Goal: Task Accomplishment & Management: Manage account settings

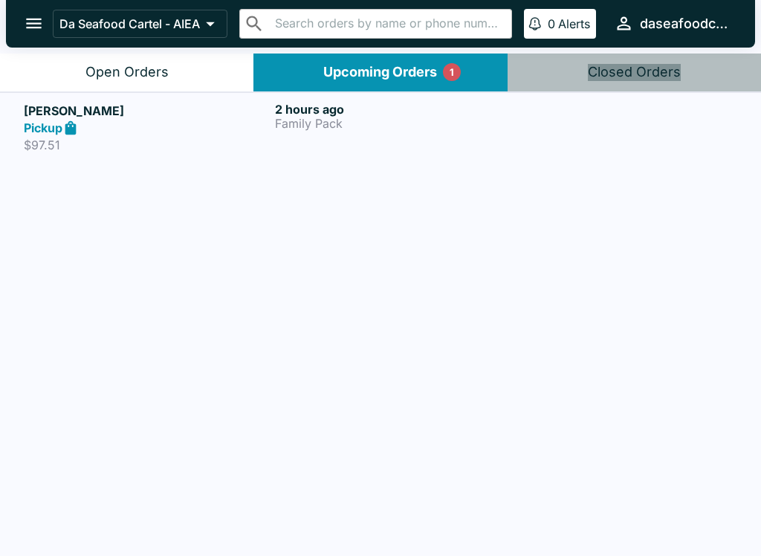
click at [153, 62] on button "Open Orders" at bounding box center [127, 73] width 254 height 38
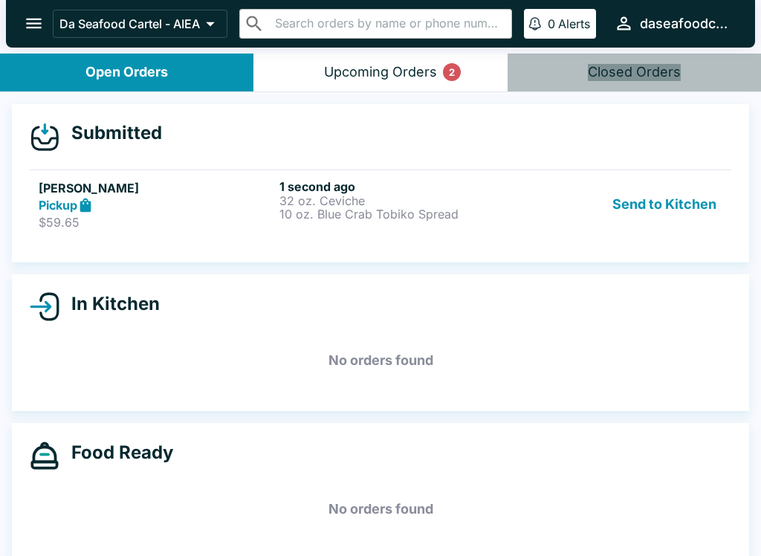
click at [380, 212] on p "10 oz. Blue Crab Tobiko Spread" at bounding box center [397, 213] width 235 height 13
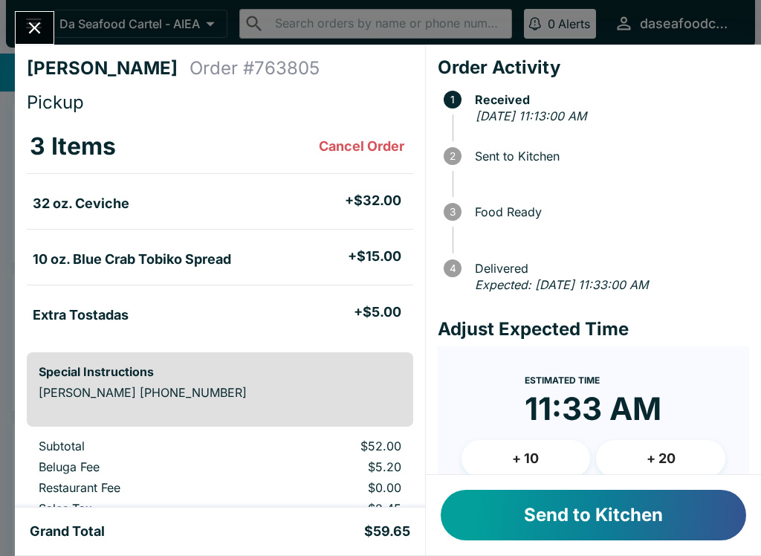
click at [560, 523] on button "Send to Kitchen" at bounding box center [594, 515] width 306 height 51
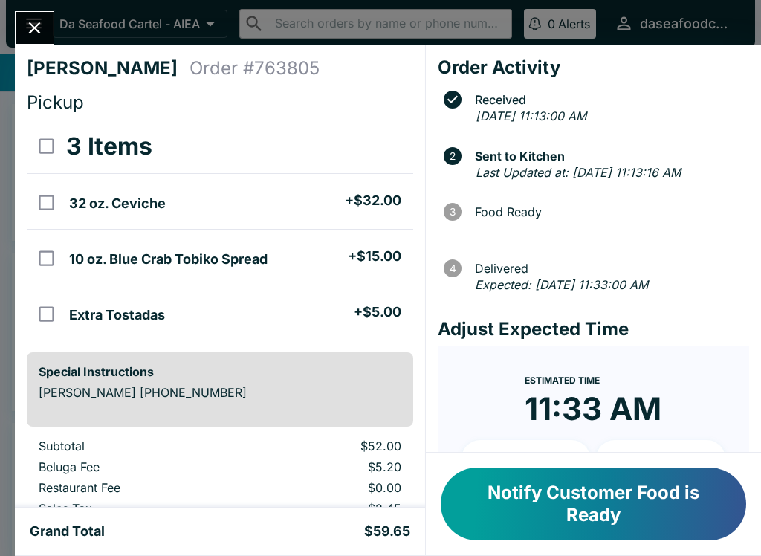
click at [34, 37] on icon "Close" at bounding box center [35, 28] width 20 height 20
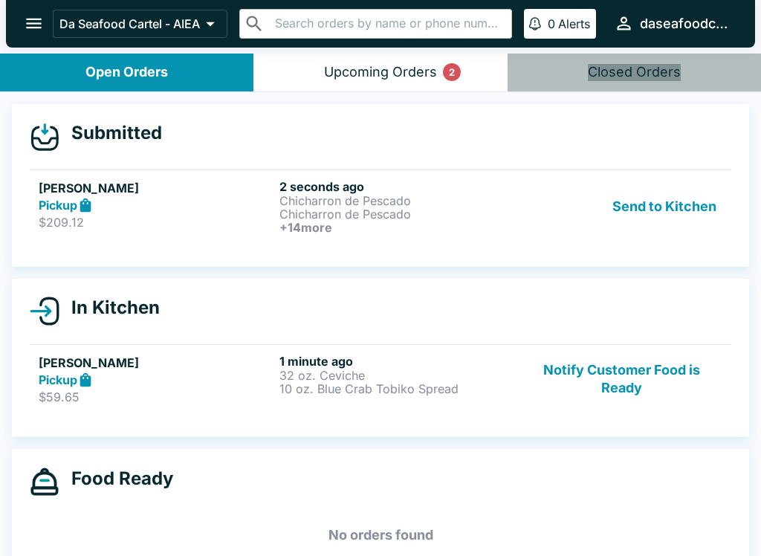
click at [256, 216] on p "$209.12" at bounding box center [156, 222] width 235 height 15
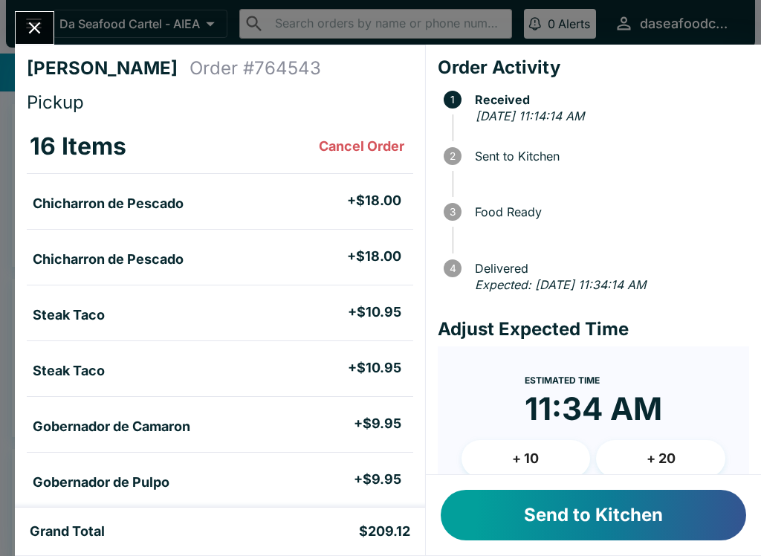
click at [637, 520] on button "Send to Kitchen" at bounding box center [594, 515] width 306 height 51
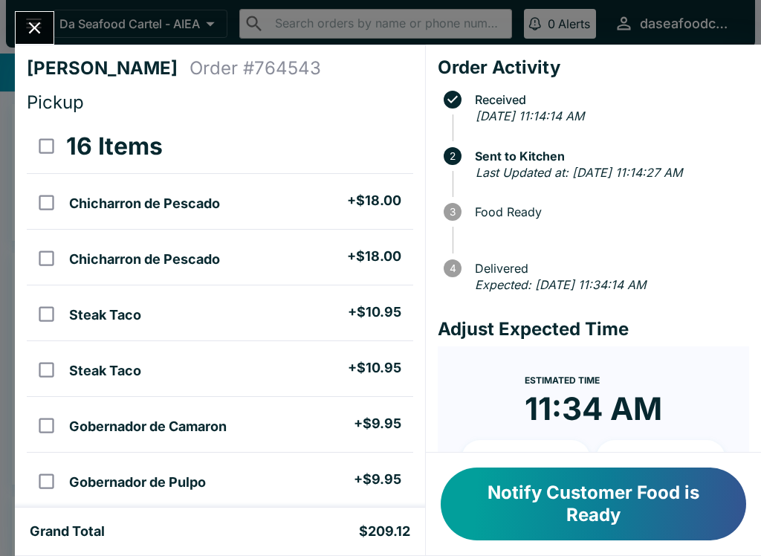
click at [32, 36] on icon "Close" at bounding box center [35, 28] width 20 height 20
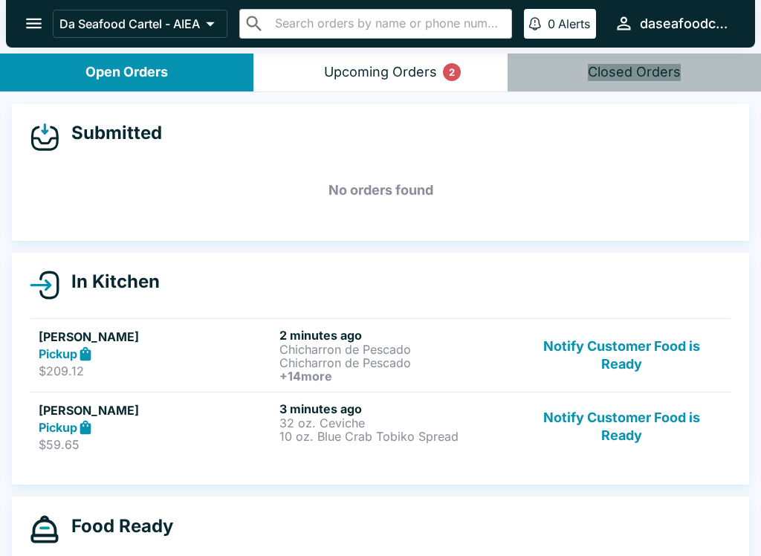
click at [401, 71] on div "Upcoming Orders 2" at bounding box center [380, 72] width 113 height 17
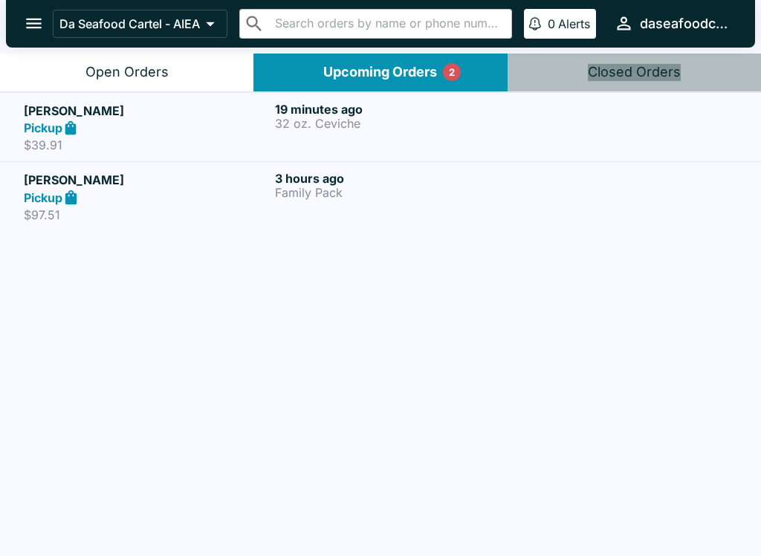
click at [390, 128] on p "32 oz. Ceviche" at bounding box center [397, 123] width 245 height 13
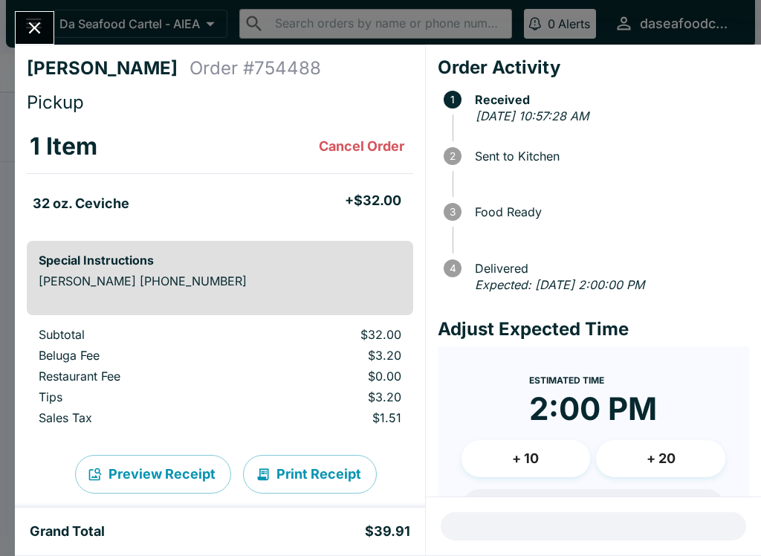
click at [36, 24] on icon "Close" at bounding box center [35, 28] width 20 height 20
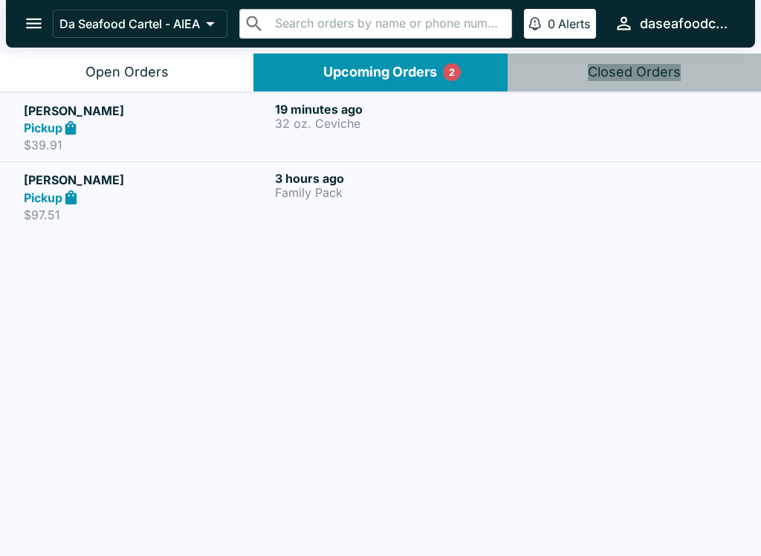
click at [173, 66] on button "Open Orders" at bounding box center [127, 73] width 254 height 38
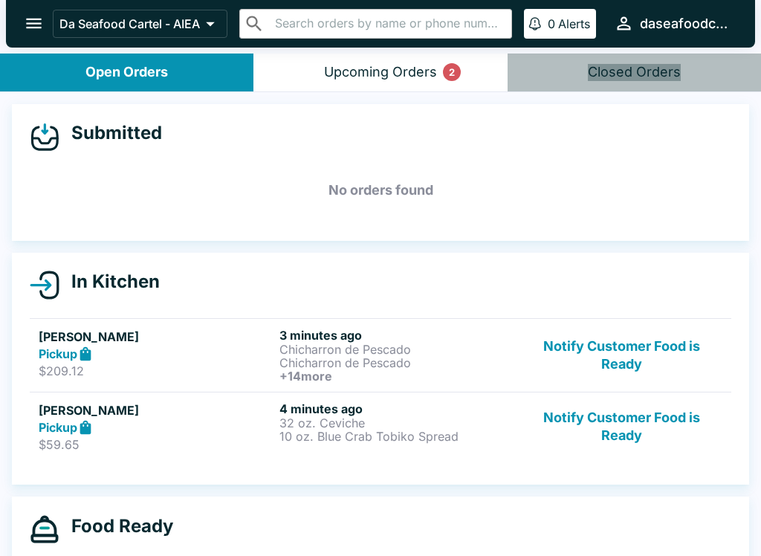
click at [637, 435] on button "Notify Customer Food is Ready" at bounding box center [622, 427] width 202 height 51
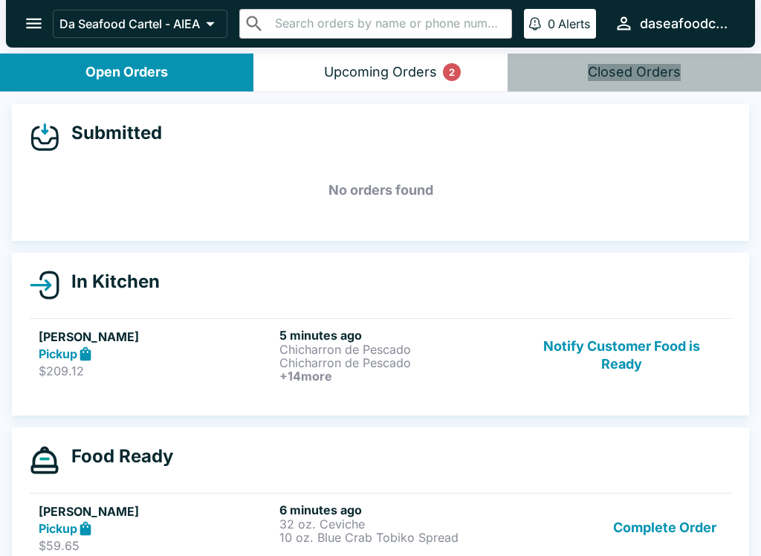
click at [404, 83] on button "Upcoming Orders 2" at bounding box center [381, 73] width 254 height 38
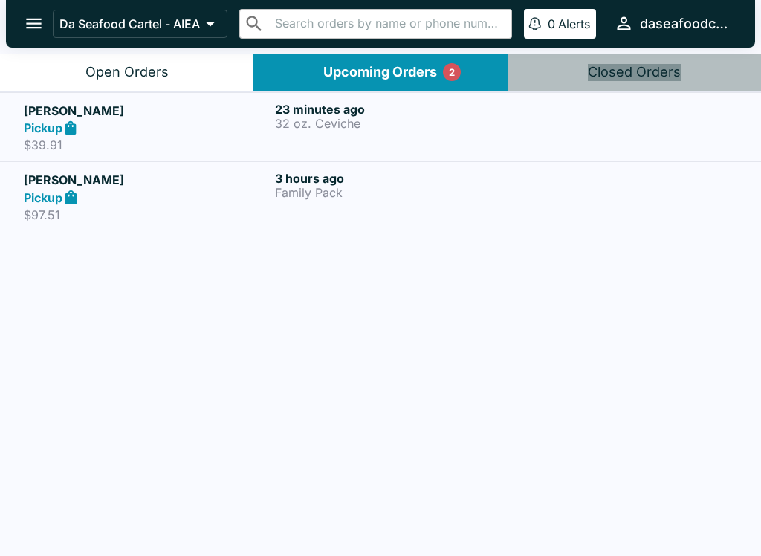
click at [210, 207] on p "$97.51" at bounding box center [146, 214] width 245 height 15
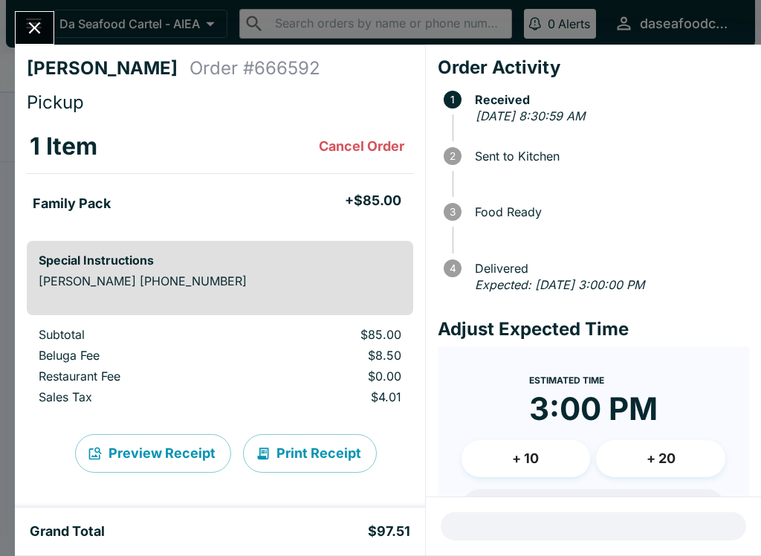
click at [25, 52] on div "[PERSON_NAME] Order # 666592 Pickup 1 Item Cancel Order Family Pack + $85.00 Sp…" at bounding box center [220, 276] width 410 height 463
click at [28, 33] on icon "Close" at bounding box center [35, 28] width 20 height 20
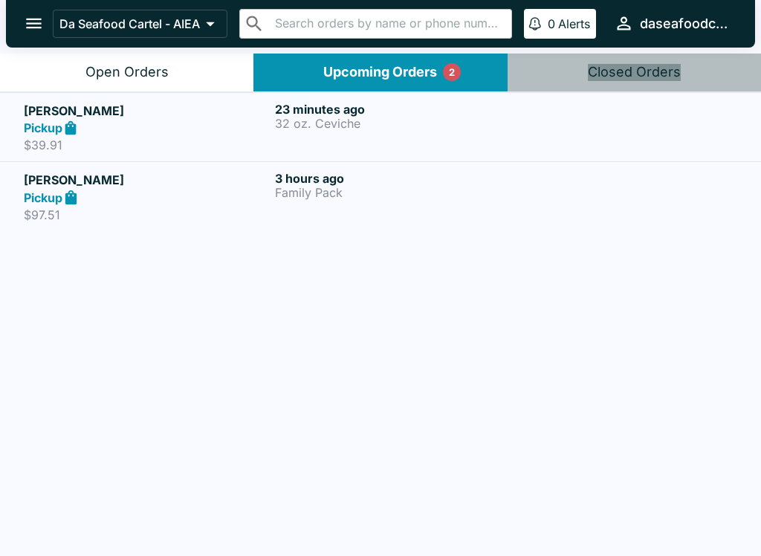
click at [197, 128] on div "Pickup" at bounding box center [146, 128] width 245 height 17
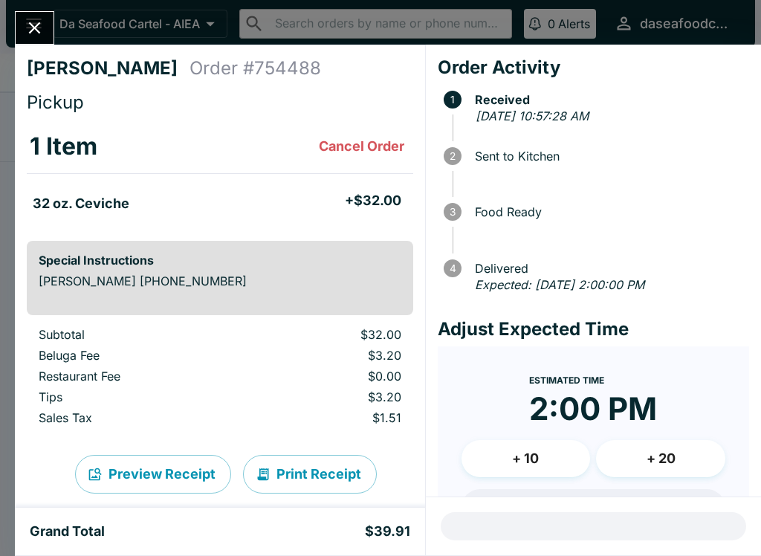
click at [33, 30] on icon "Close" at bounding box center [35, 28] width 12 height 12
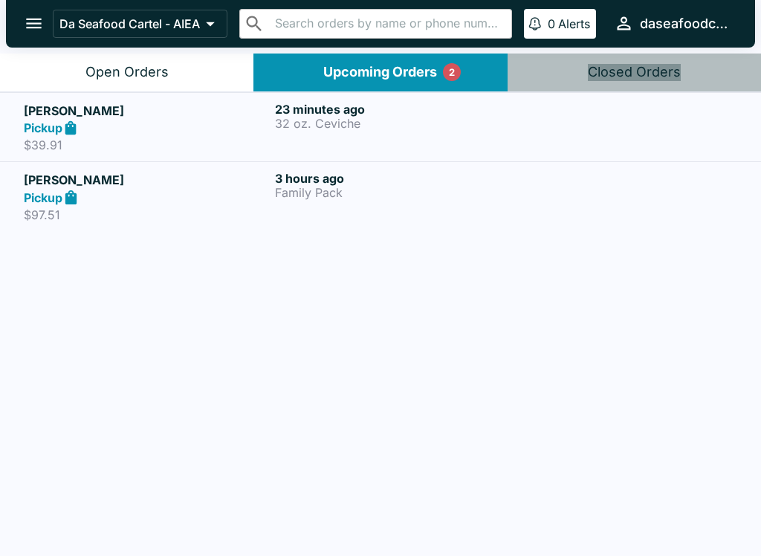
click at [120, 57] on button "Open Orders" at bounding box center [127, 73] width 254 height 38
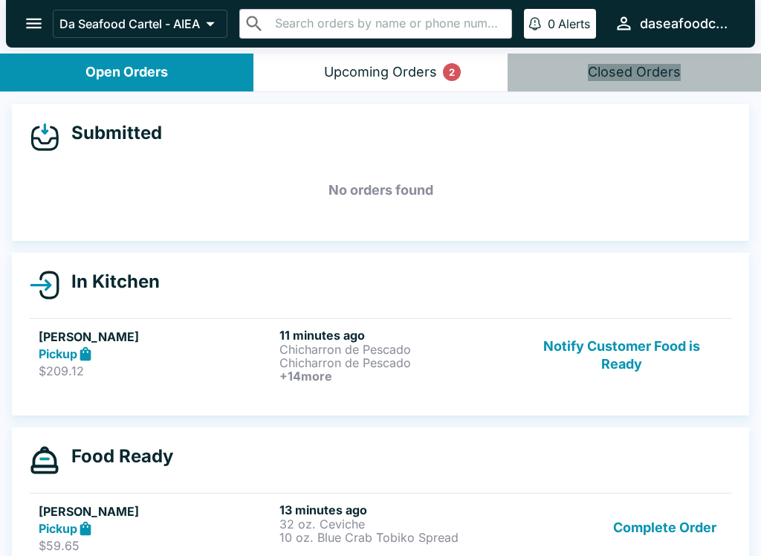
click at [672, 540] on button "Complete Order" at bounding box center [665, 528] width 115 height 51
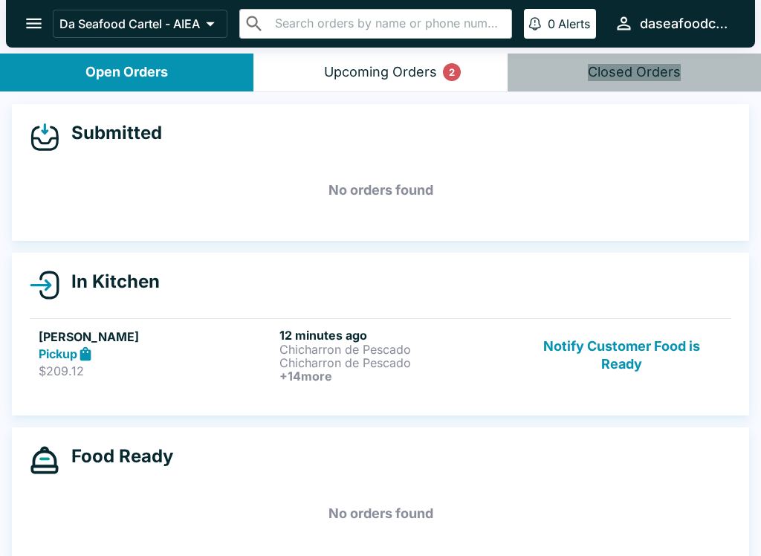
click at [354, 354] on p "Chicharron de Pescado" at bounding box center [397, 349] width 235 height 13
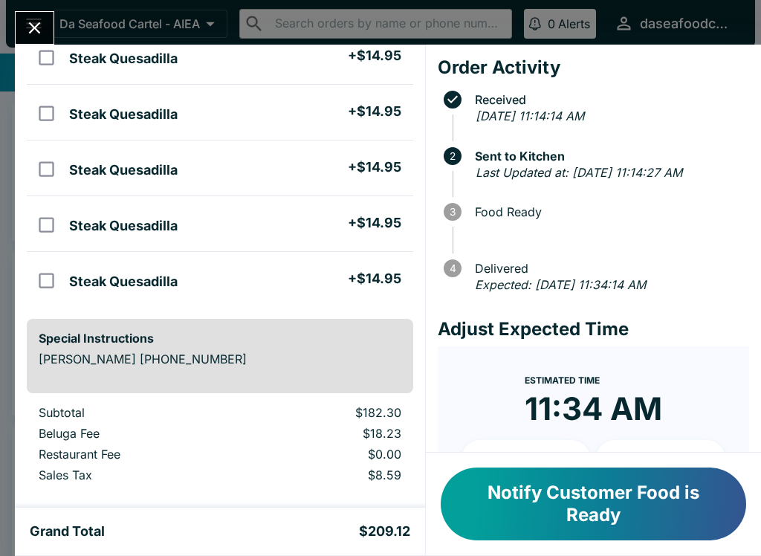
scroll to position [758, 0]
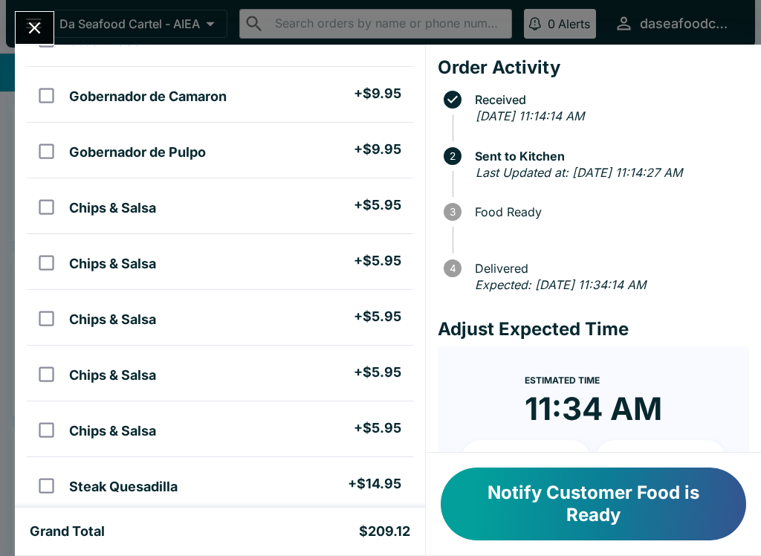
click at [36, 23] on icon "Close" at bounding box center [35, 28] width 20 height 20
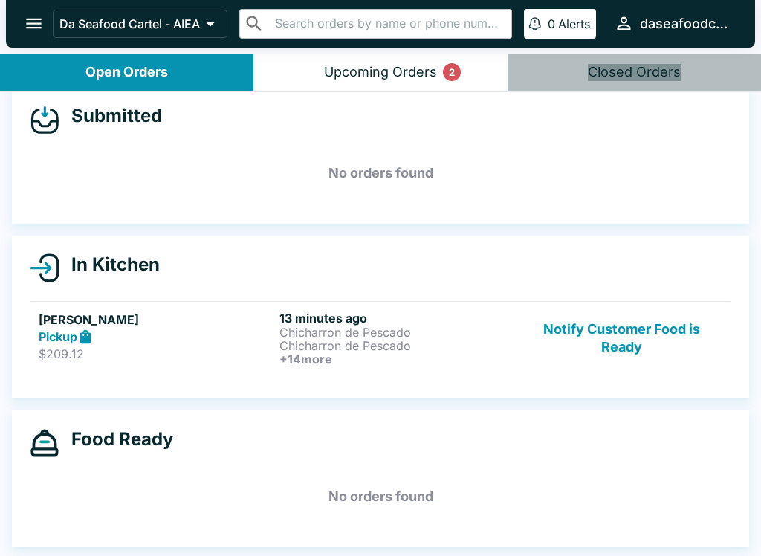
scroll to position [17, 0]
click at [217, 352] on p "$209.12" at bounding box center [156, 354] width 235 height 15
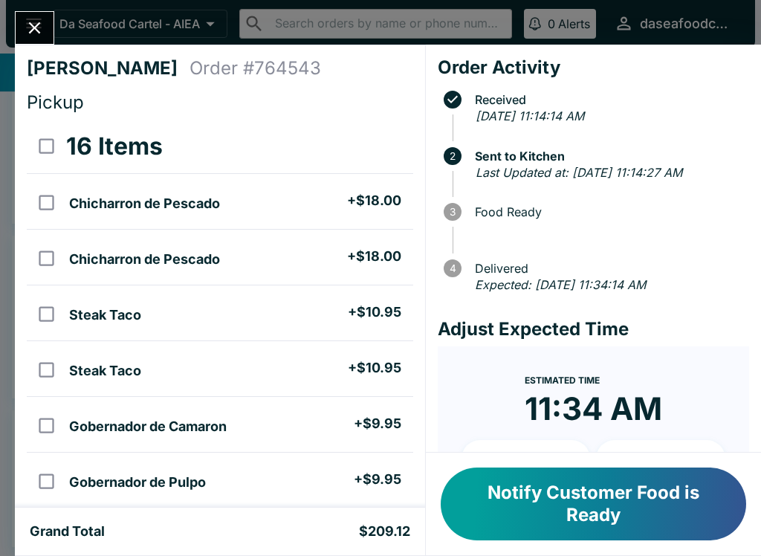
click at [558, 471] on button "Notify Customer Food is Ready" at bounding box center [594, 504] width 306 height 73
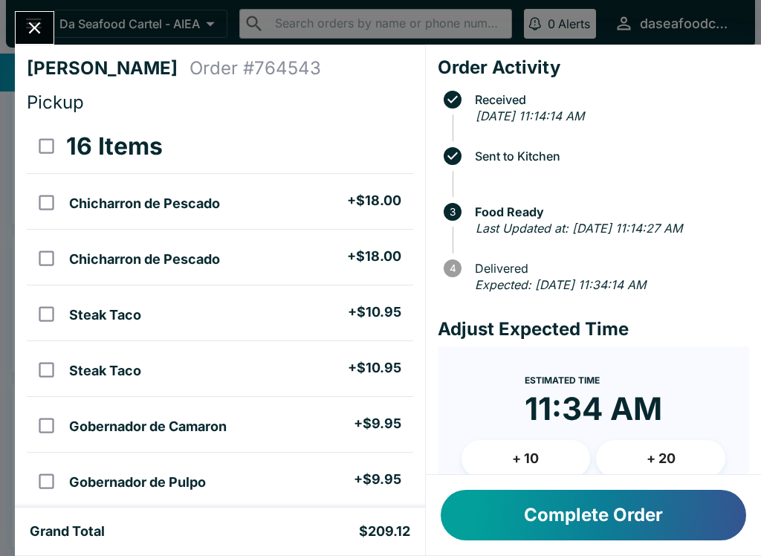
click at [599, 505] on button "Complete Order" at bounding box center [594, 515] width 306 height 51
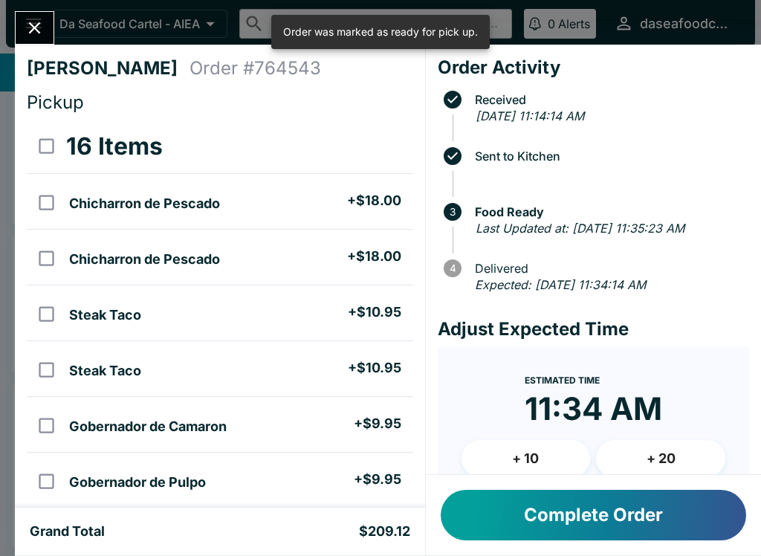
click at [23, 45] on div "[PERSON_NAME] Order # 764543 Pickup 16 Items Chicharron de Pescado + $18.00 Chi…" at bounding box center [220, 276] width 410 height 463
click at [36, 6] on div "[PERSON_NAME] Order # 764543 Pickup 16 Items Chicharron de Pescado + $18.00 Chi…" at bounding box center [380, 278] width 761 height 556
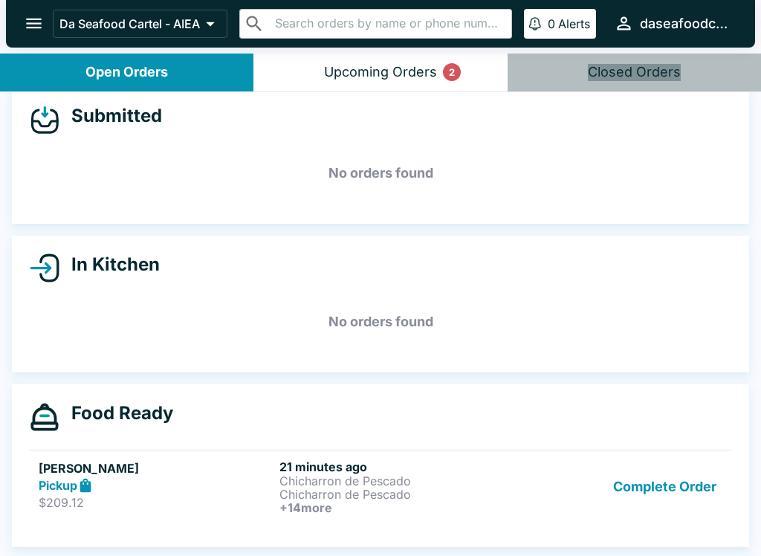
scroll to position [2, 0]
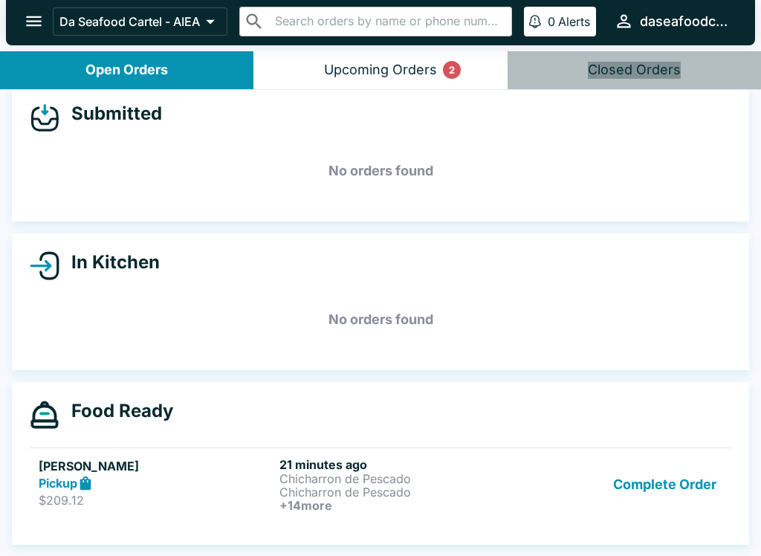
click at [453, 54] on button "Upcoming Orders 2" at bounding box center [381, 70] width 254 height 38
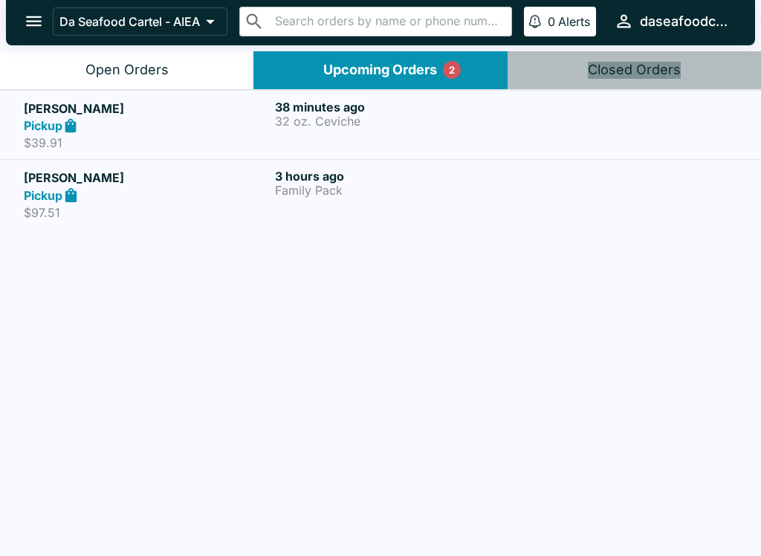
click at [180, 47] on header "Da Seafood Cartel - AIEA ​ ​ 0 Alerts daseafoodcartel" at bounding box center [380, 25] width 761 height 54
click at [188, 77] on button "Open Orders" at bounding box center [127, 70] width 254 height 38
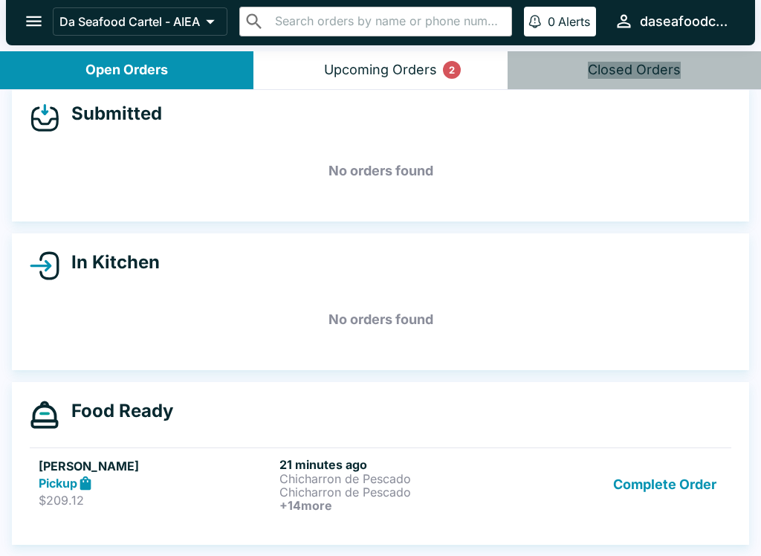
scroll to position [17, 0]
